Goal: Task Accomplishment & Management: Manage account settings

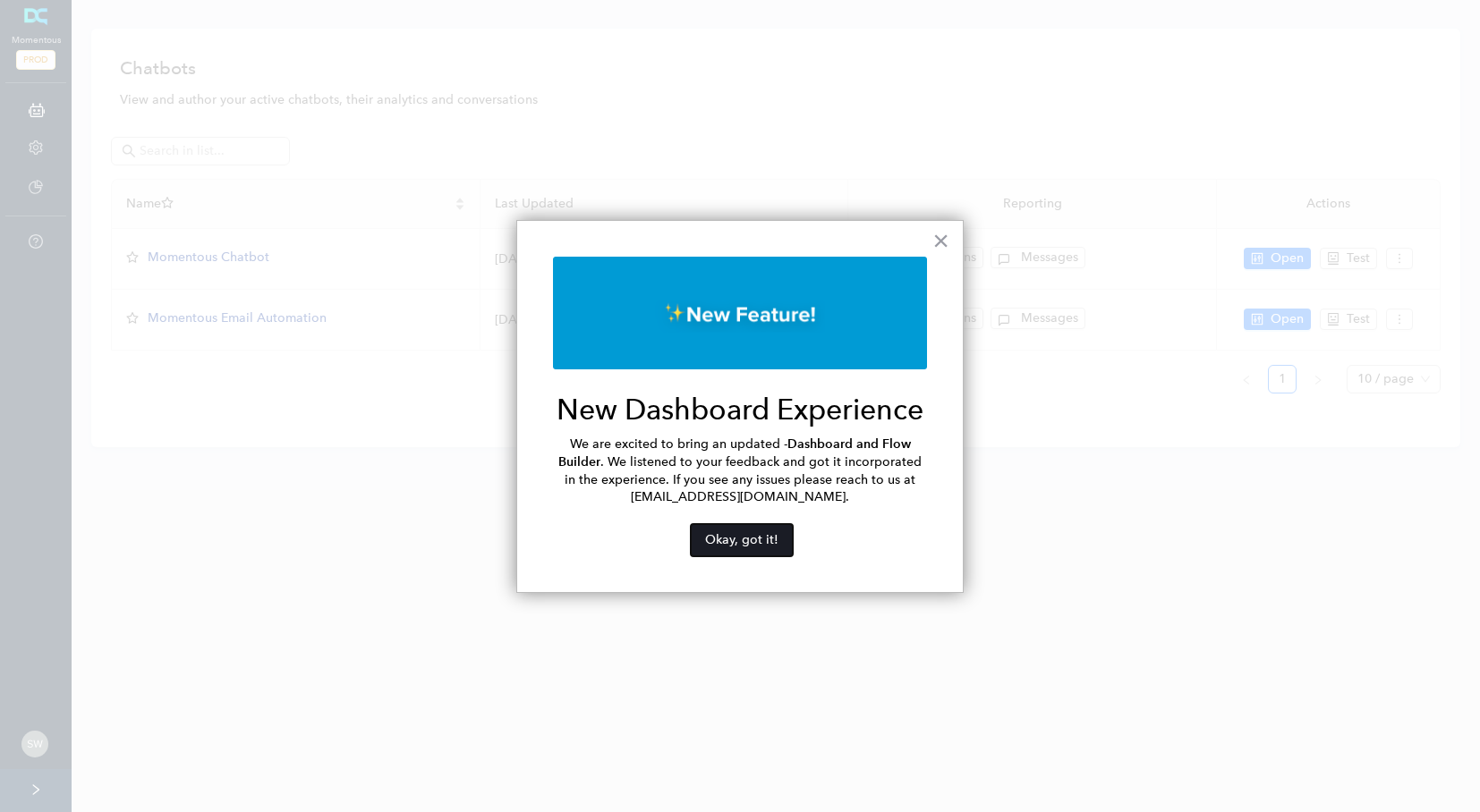
click at [747, 540] on button "Okay, got it!" at bounding box center [741, 540] width 102 height 32
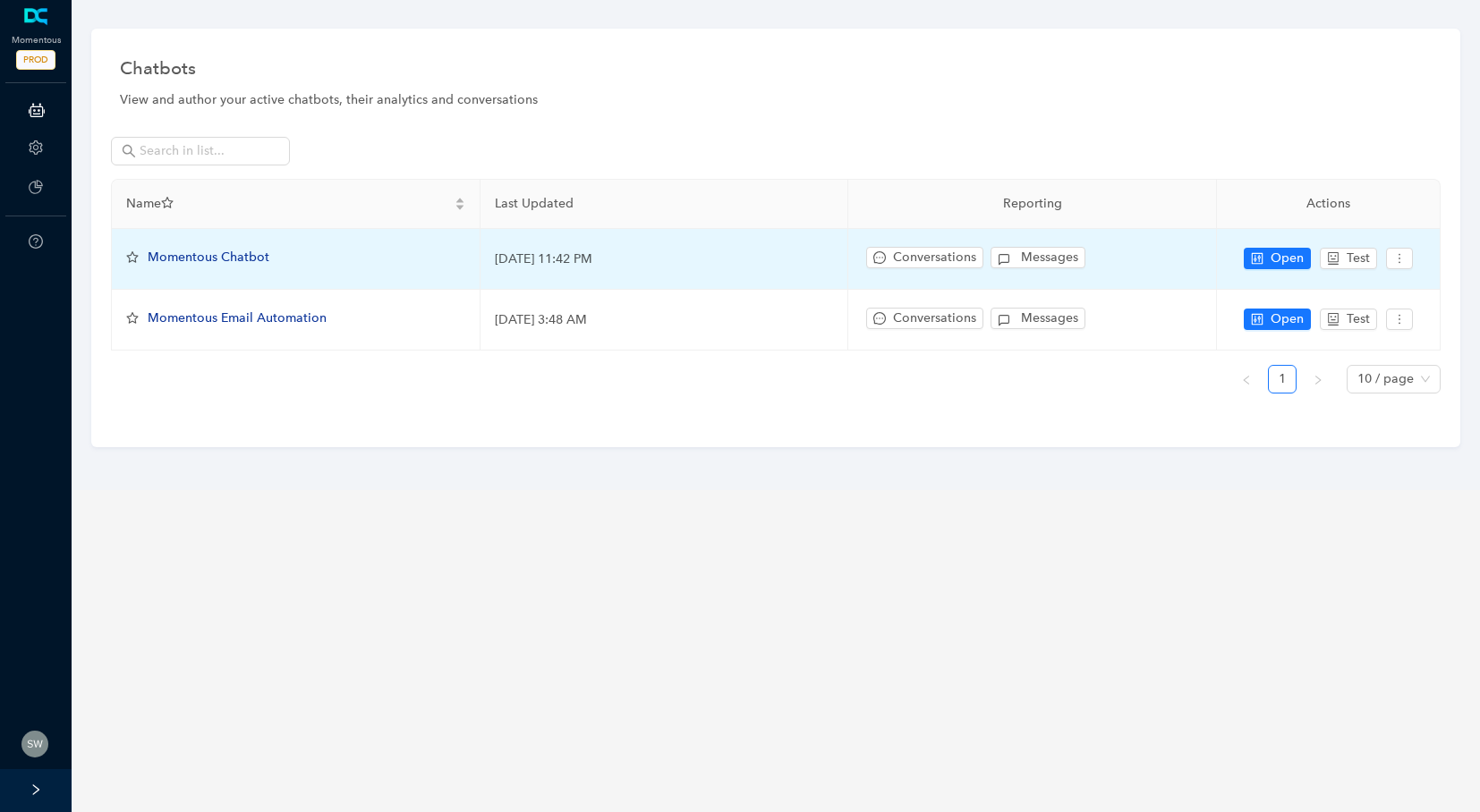
click at [205, 260] on span "Momentous Chatbot" at bounding box center [208, 257] width 122 height 15
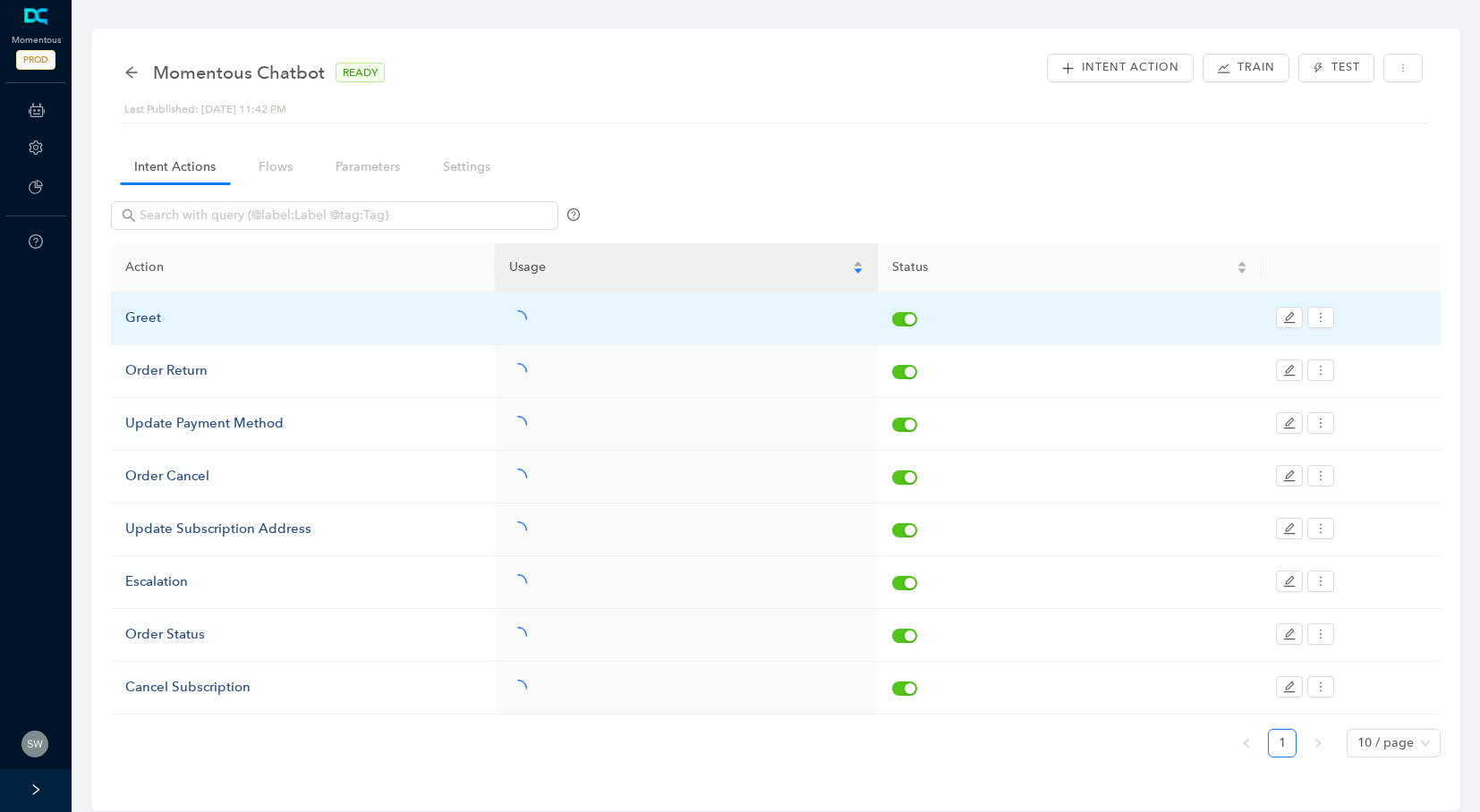
click at [149, 318] on div "Greet" at bounding box center [303, 318] width 355 height 22
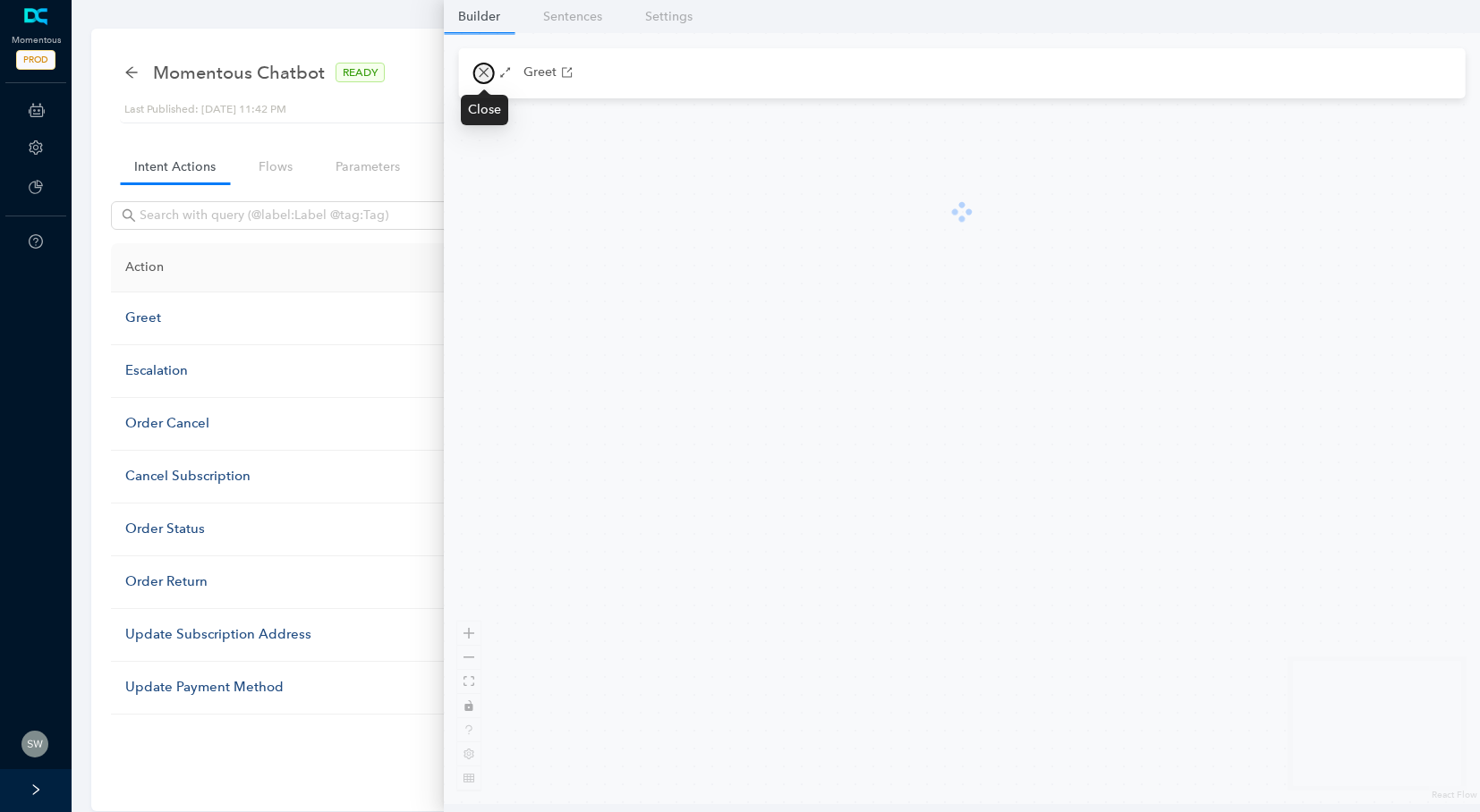
click at [482, 79] on icon "close" at bounding box center [483, 72] width 12 height 12
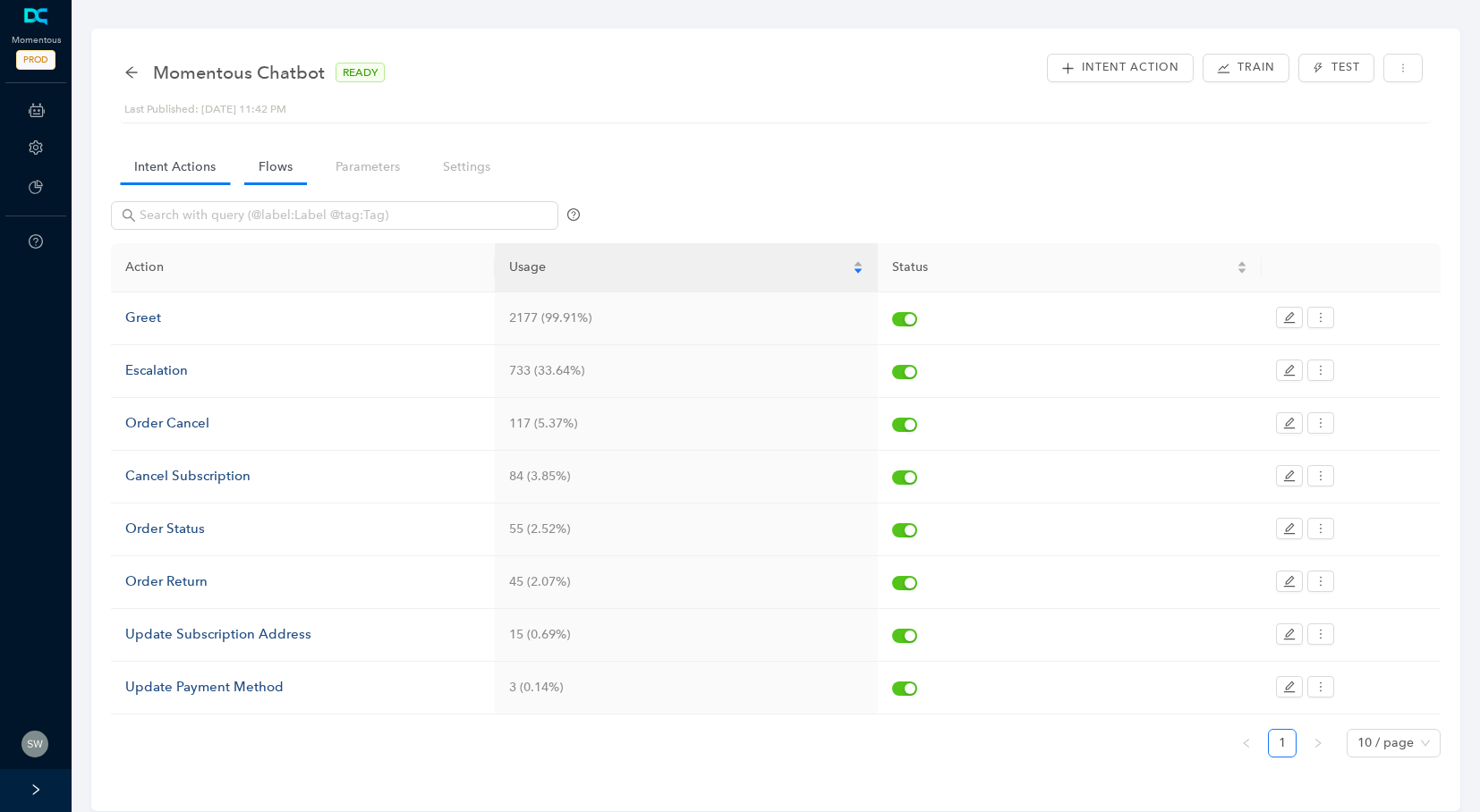
click at [258, 183] on link "Flows" at bounding box center [275, 166] width 63 height 33
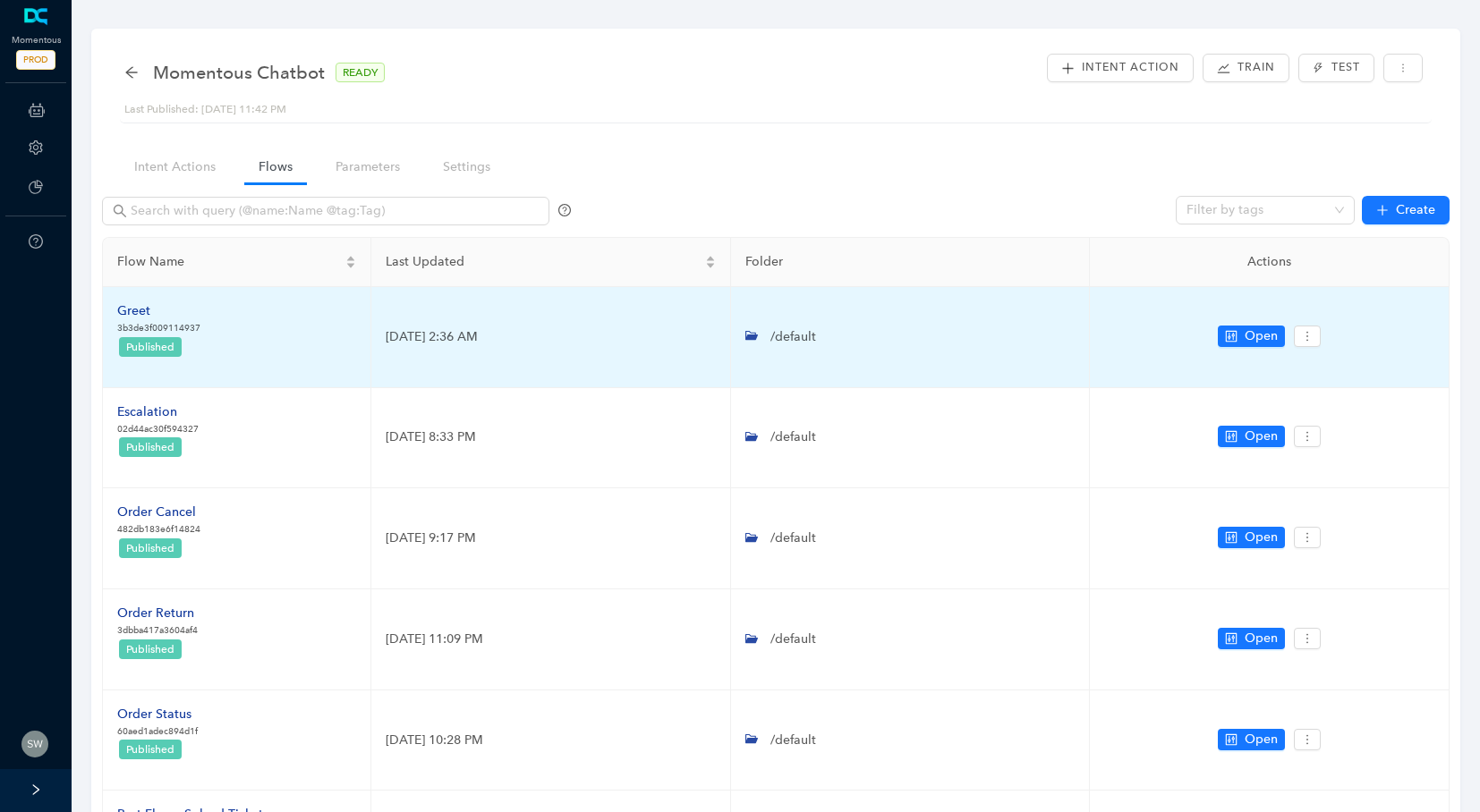
click at [136, 317] on div "Greet" at bounding box center [159, 310] width 83 height 20
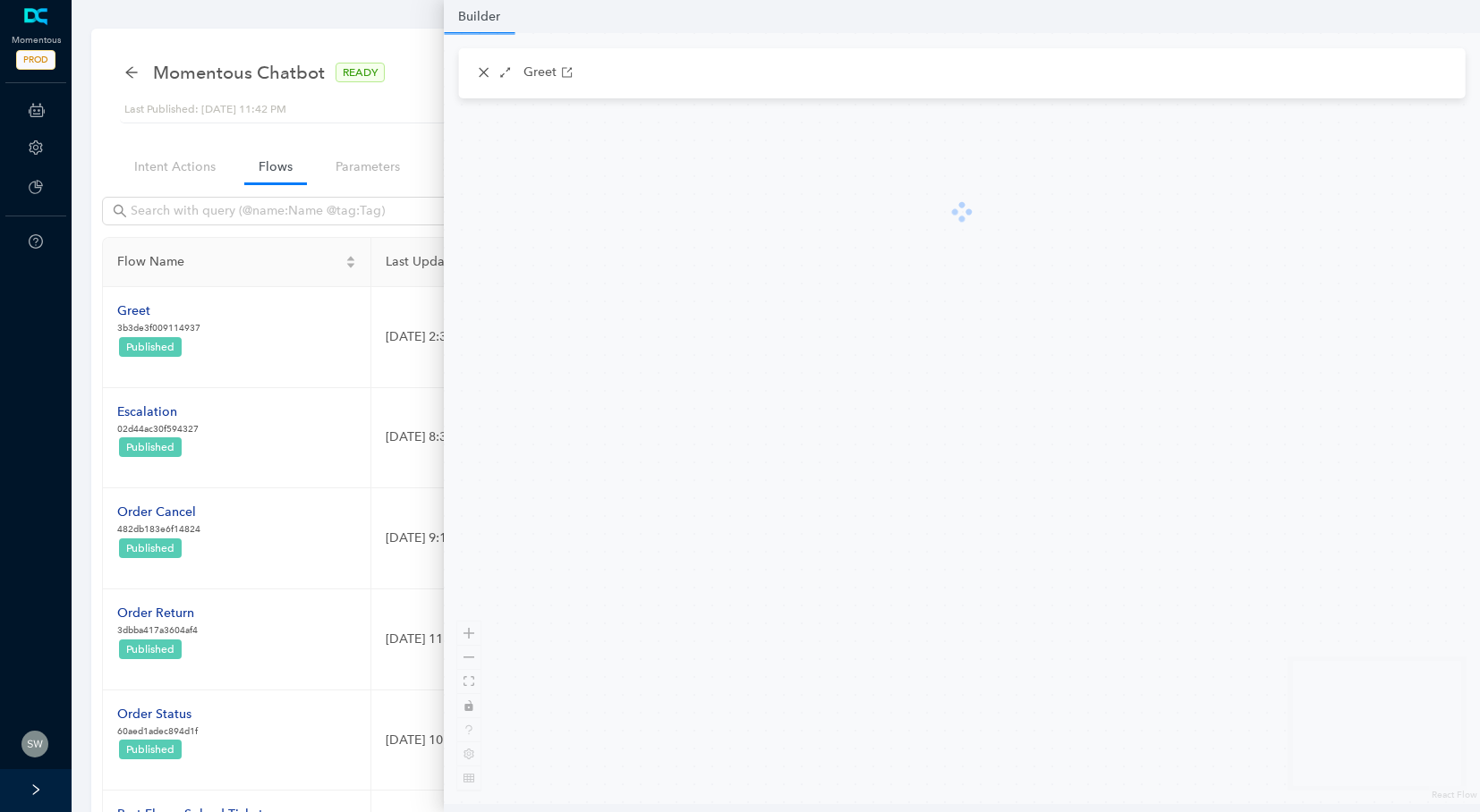
click at [635, 241] on div at bounding box center [961, 212] width 1036 height 358
click at [952, 682] on div "Last updated a few seconds ago Builder React Flow mini map React Flow Press ent…" at bounding box center [961, 418] width 1036 height 771
click at [479, 75] on icon "close" at bounding box center [483, 72] width 12 height 12
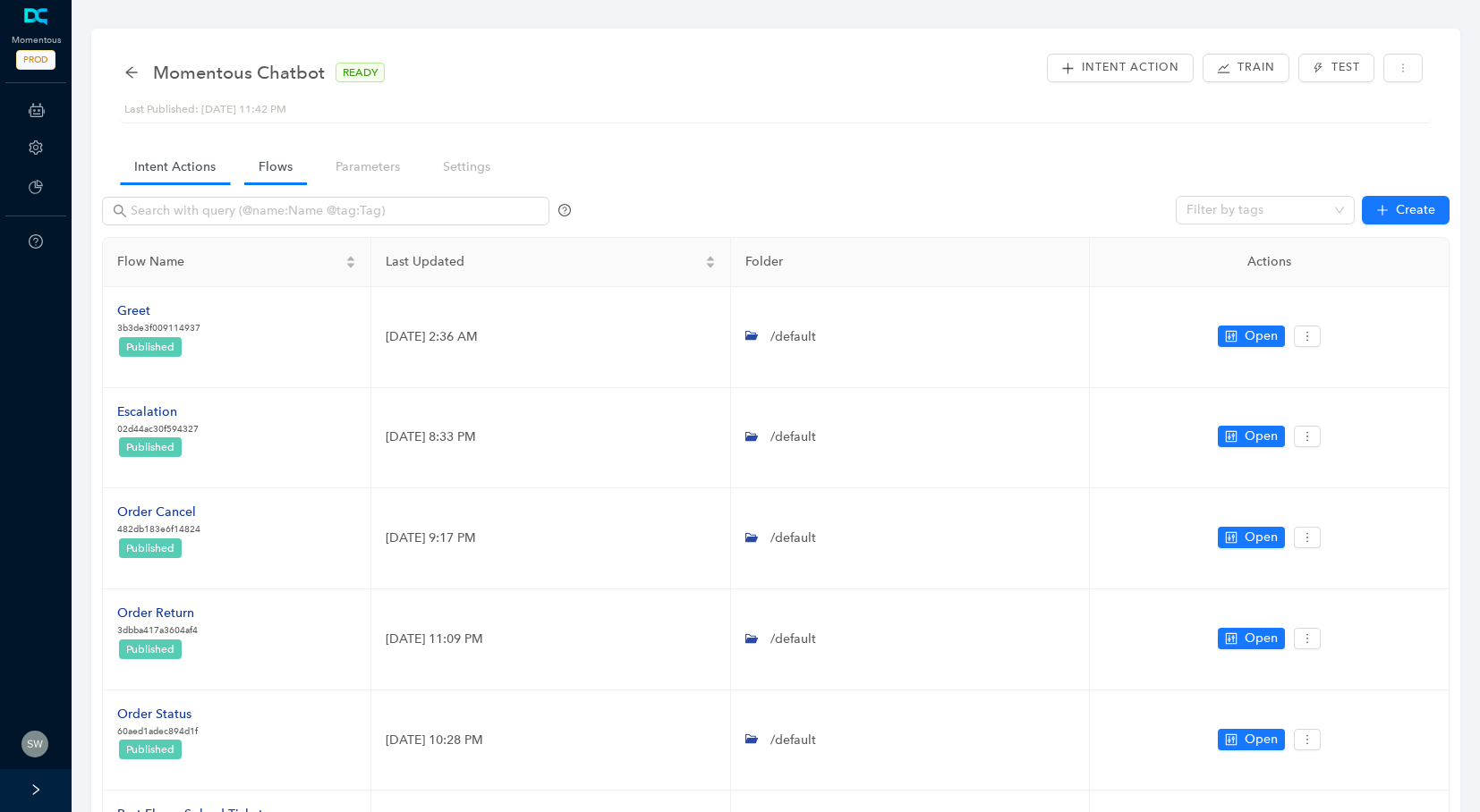
click at [182, 154] on link "Intent Actions" at bounding box center [174, 166] width 110 height 33
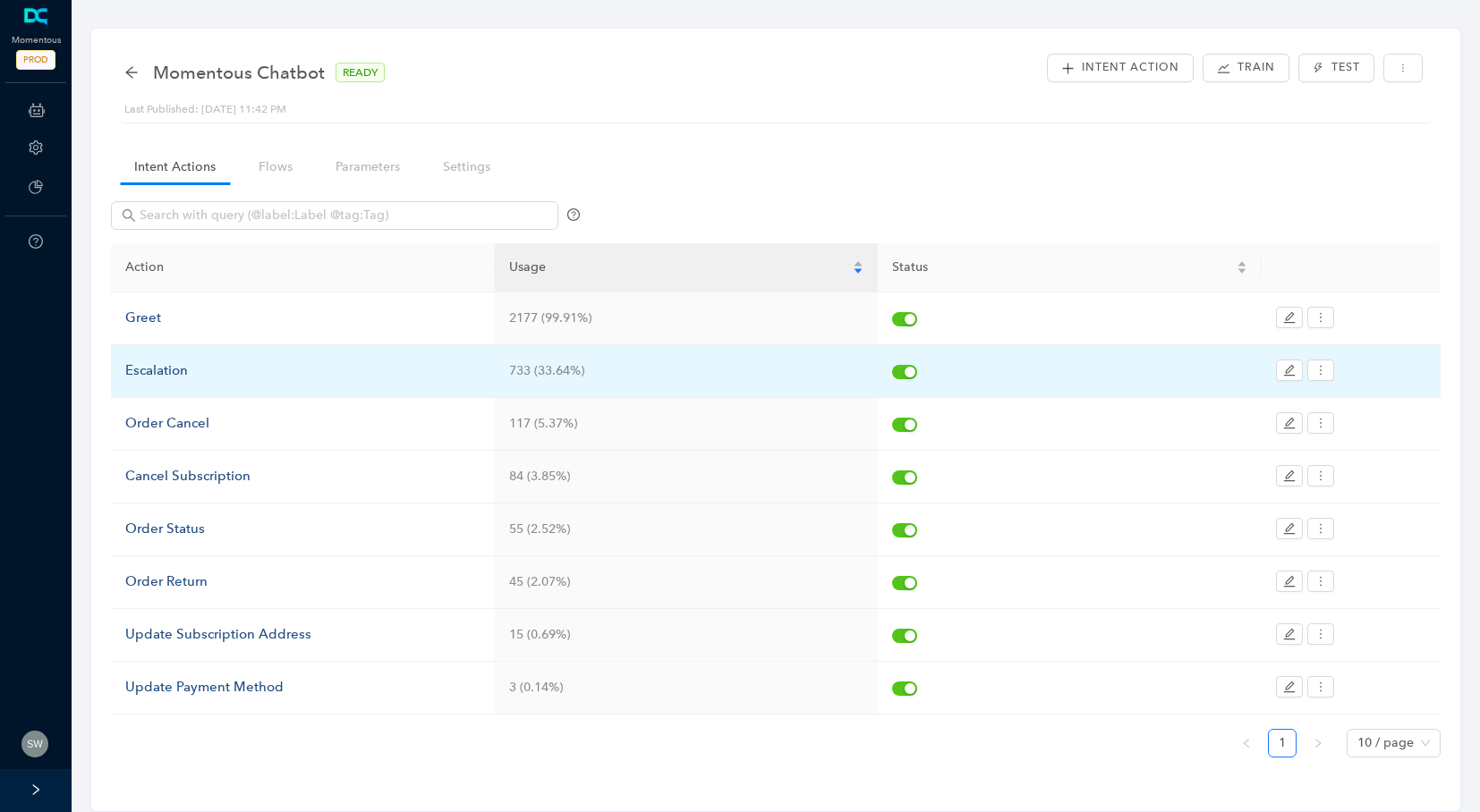
click at [193, 386] on td "Escalation" at bounding box center [302, 371] width 384 height 53
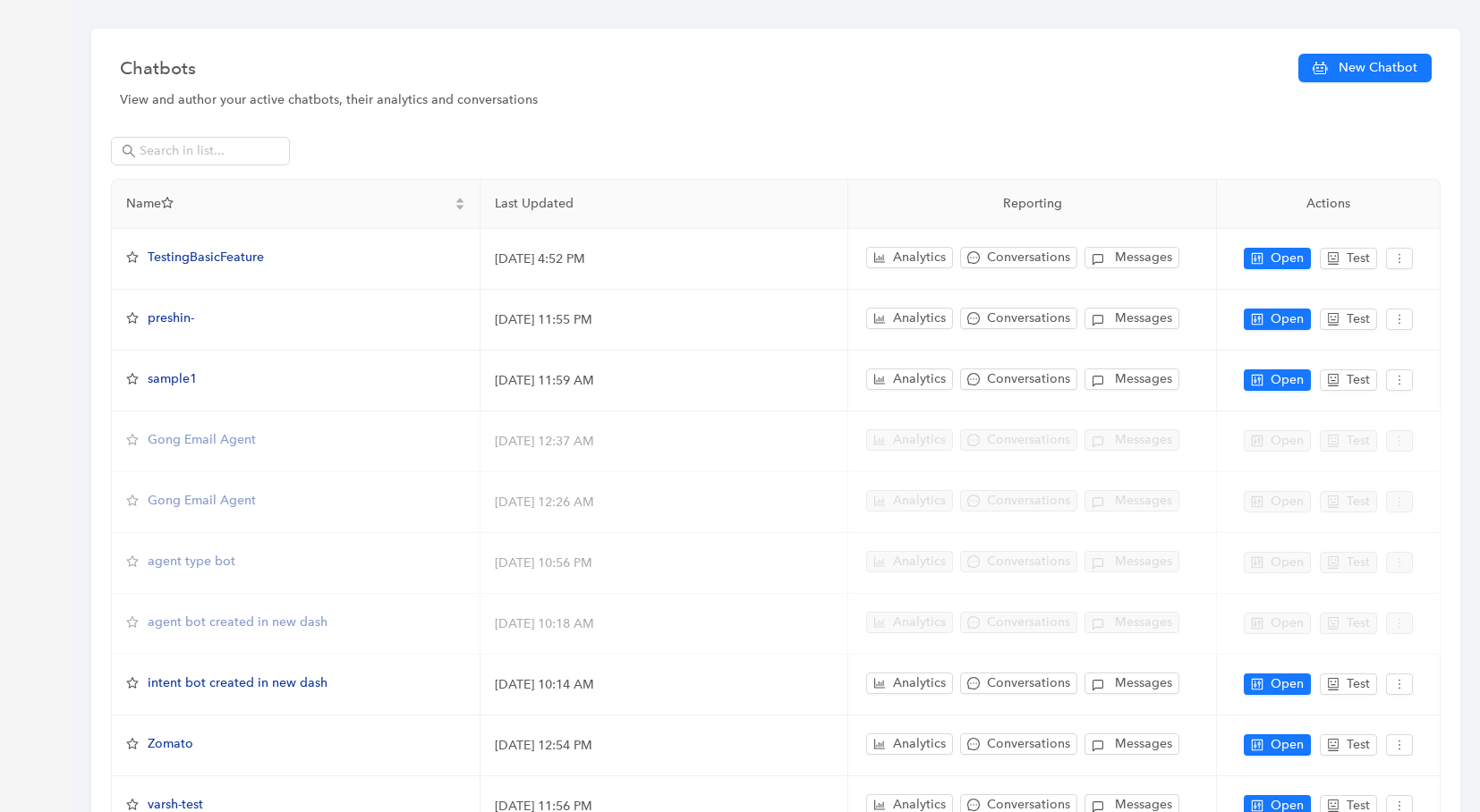
click at [844, 91] on div "View and author your active chatbots, their analytics and conversations" at bounding box center [776, 99] width 1311 height 20
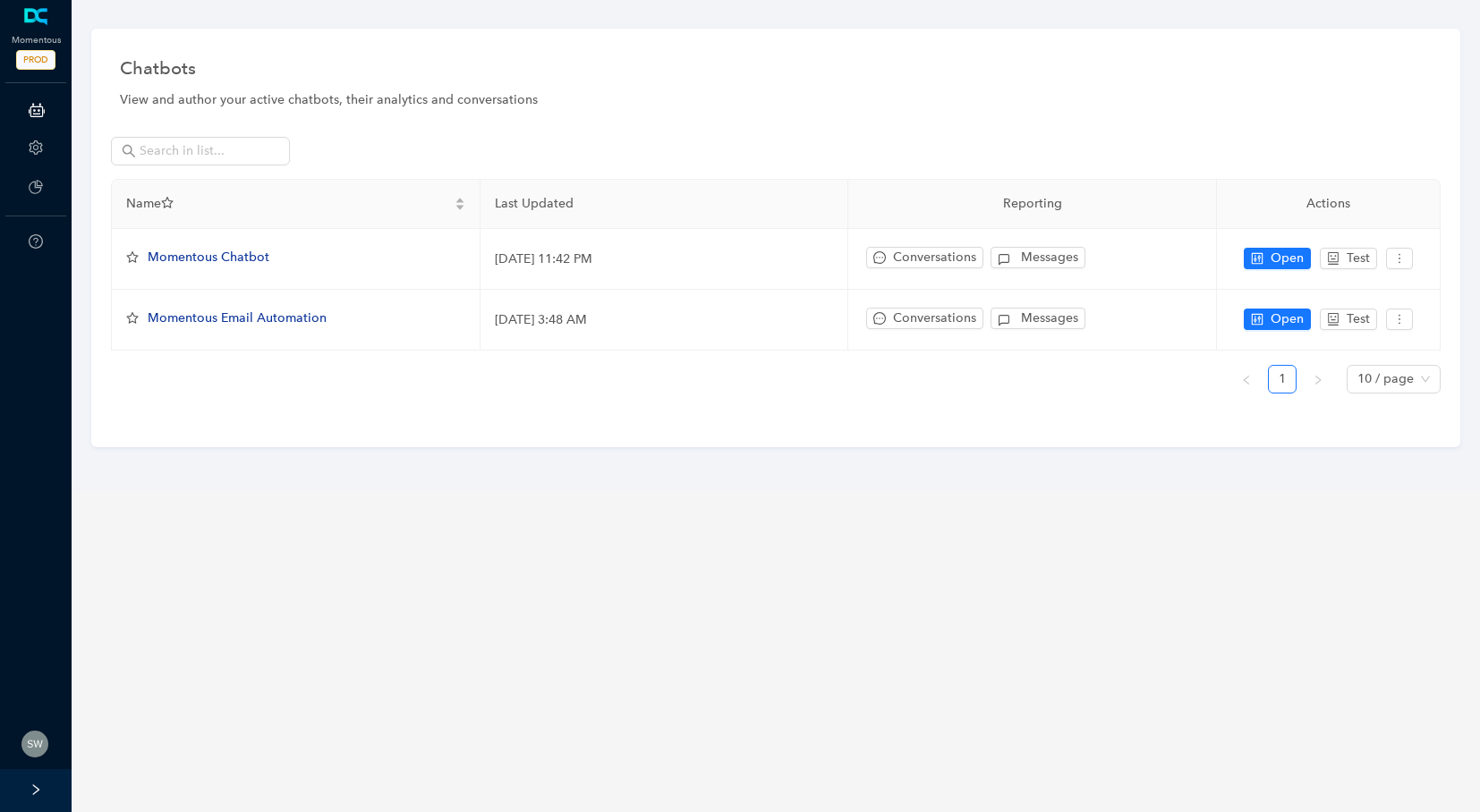
click at [41, 729] on div at bounding box center [35, 744] width 29 height 29
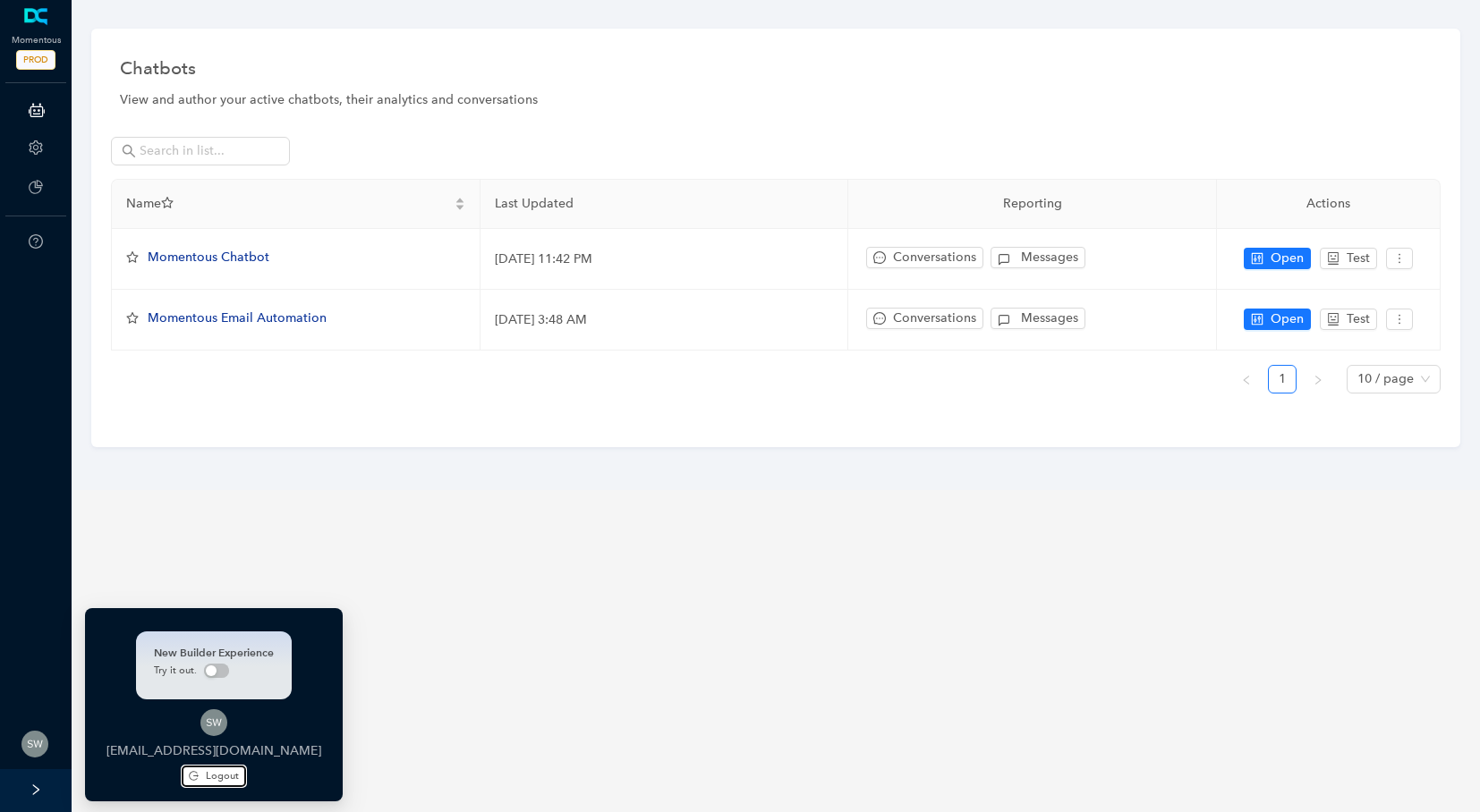
click at [225, 774] on button "Logout" at bounding box center [214, 776] width 65 height 22
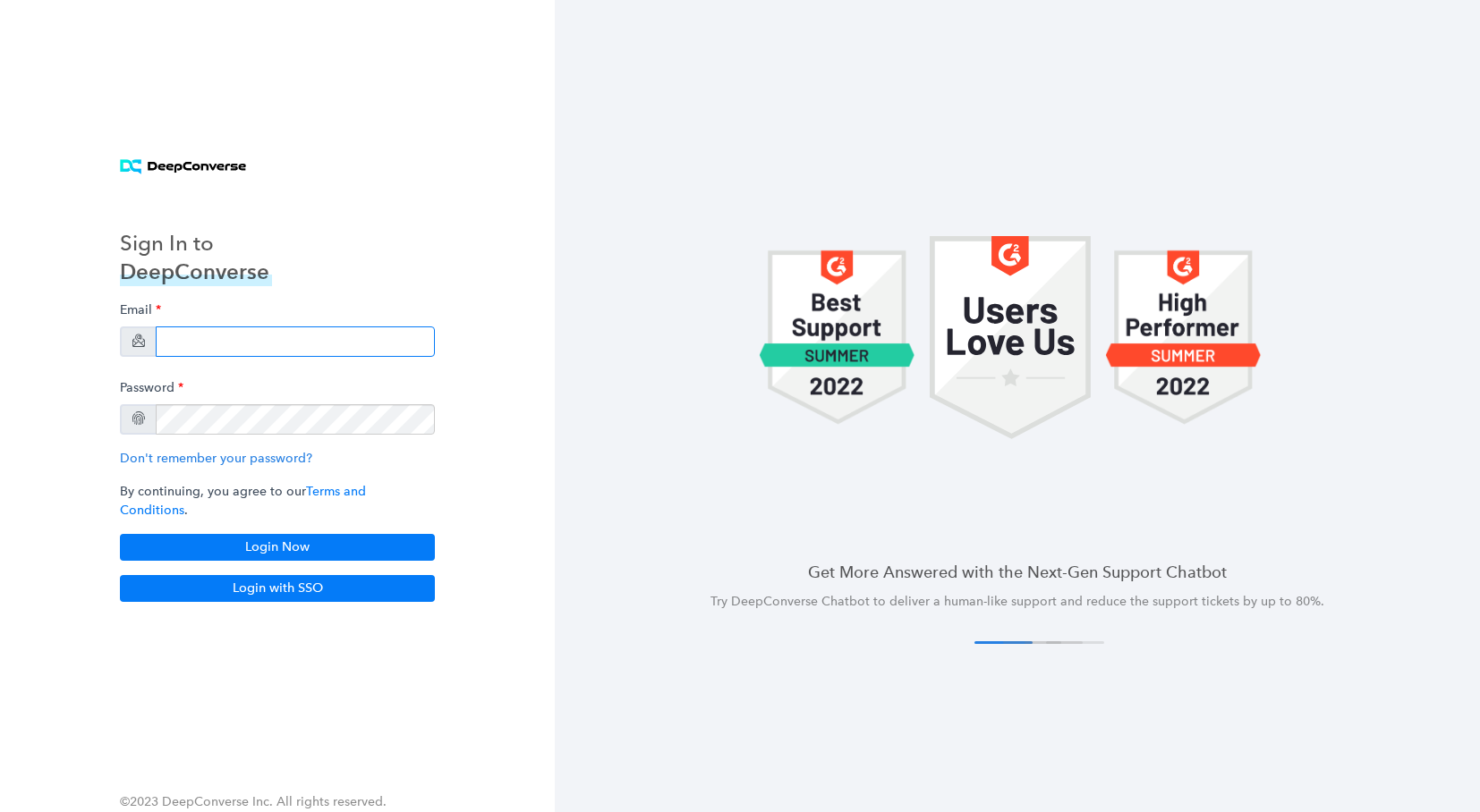
click at [201, 350] on input "email" at bounding box center [295, 341] width 279 height 30
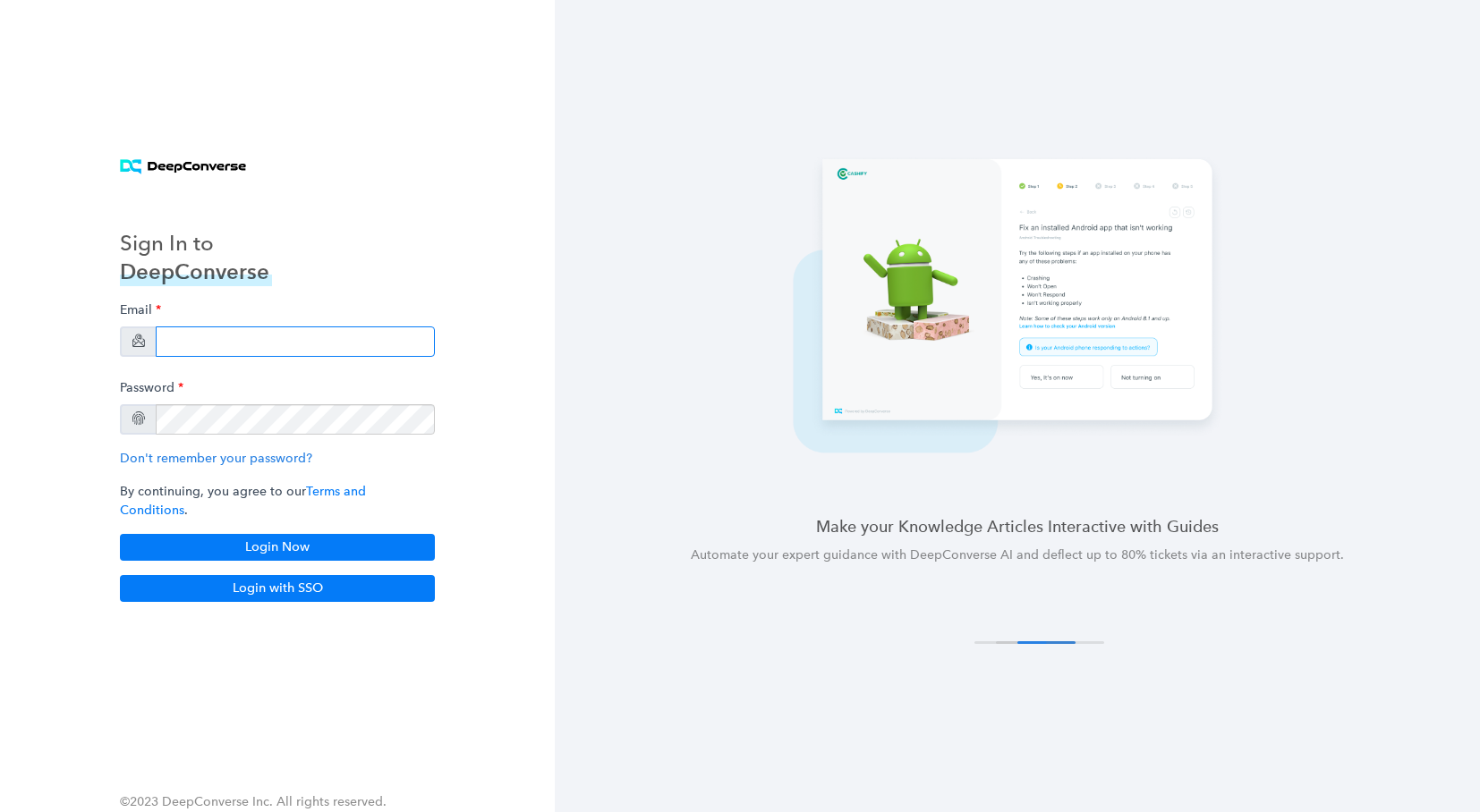
type input "swati+stg5@deepconverse.com"
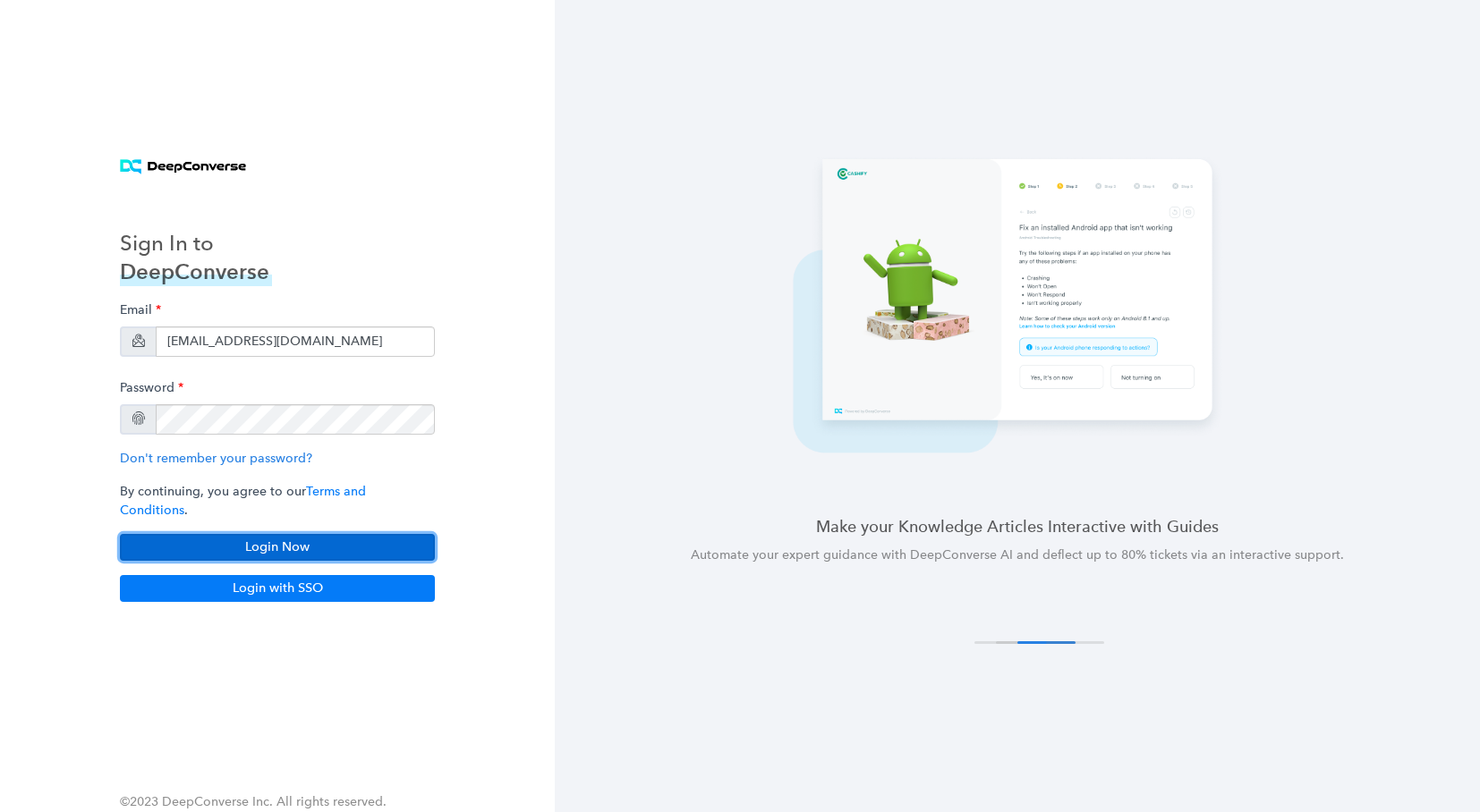
click at [251, 534] on button "Login Now" at bounding box center [278, 548] width 315 height 27
